Goal: Task Accomplishment & Management: Manage account settings

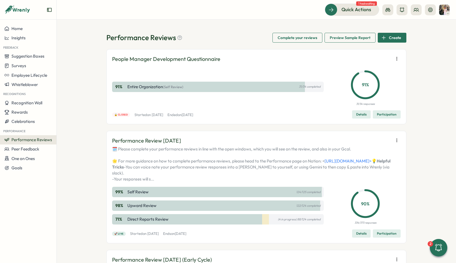
scroll to position [31, 0]
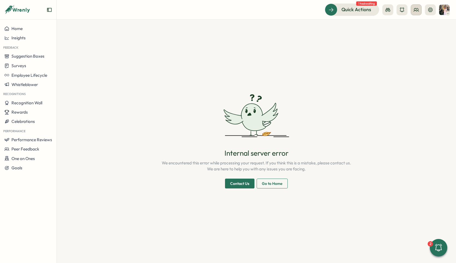
click at [416, 11] on icon at bounding box center [416, 9] width 5 height 5
click at [403, 27] on icon at bounding box center [402, 26] width 5 height 3
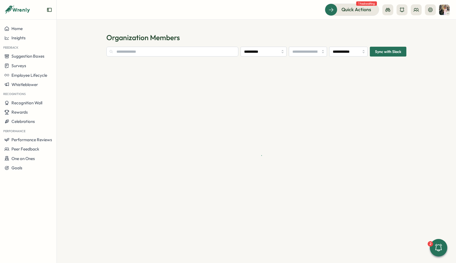
type input "**********"
click at [135, 51] on input "text" at bounding box center [160, 52] width 109 height 10
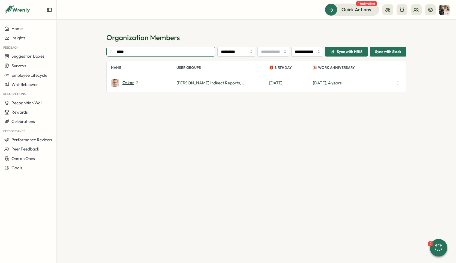
type input "*****"
click at [130, 82] on span "oskar" at bounding box center [129, 83] width 12 height 4
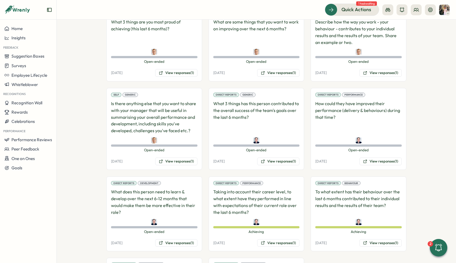
scroll to position [343, 0]
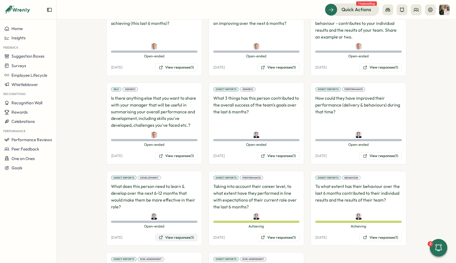
click at [176, 234] on button "View responses (1)" at bounding box center [176, 238] width 42 height 8
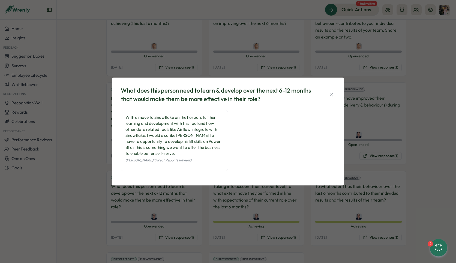
click at [335, 94] on button "button" at bounding box center [332, 95] width 8 height 8
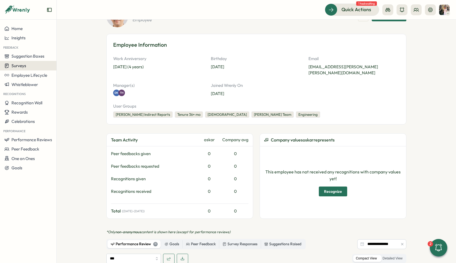
scroll to position [0, 0]
